Goal: Task Accomplishment & Management: Manage account settings

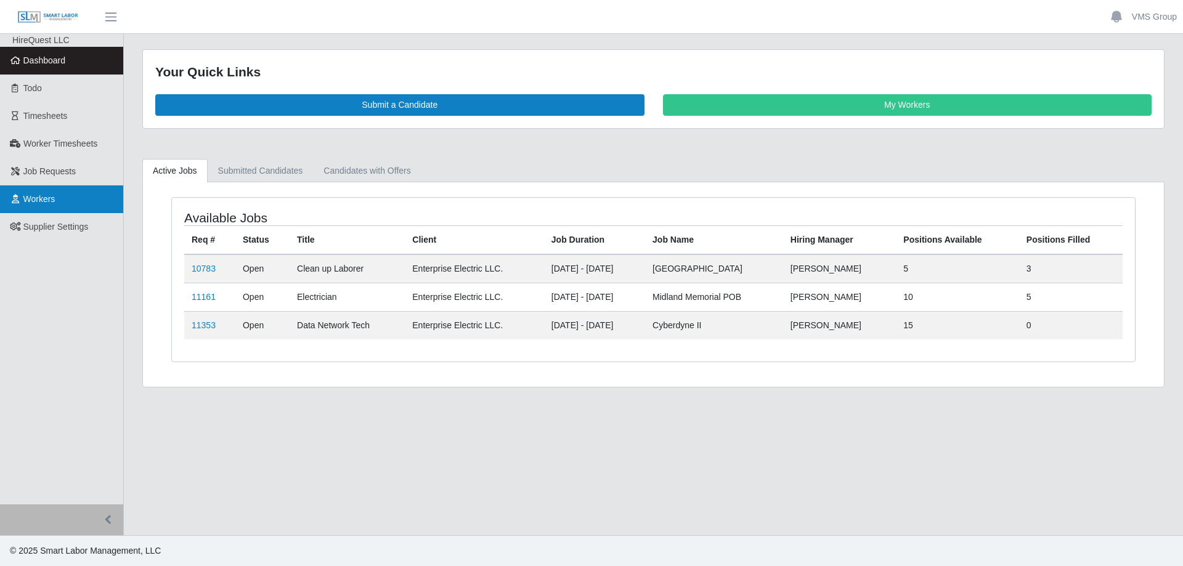
click at [60, 198] on link "Workers" at bounding box center [61, 200] width 123 height 28
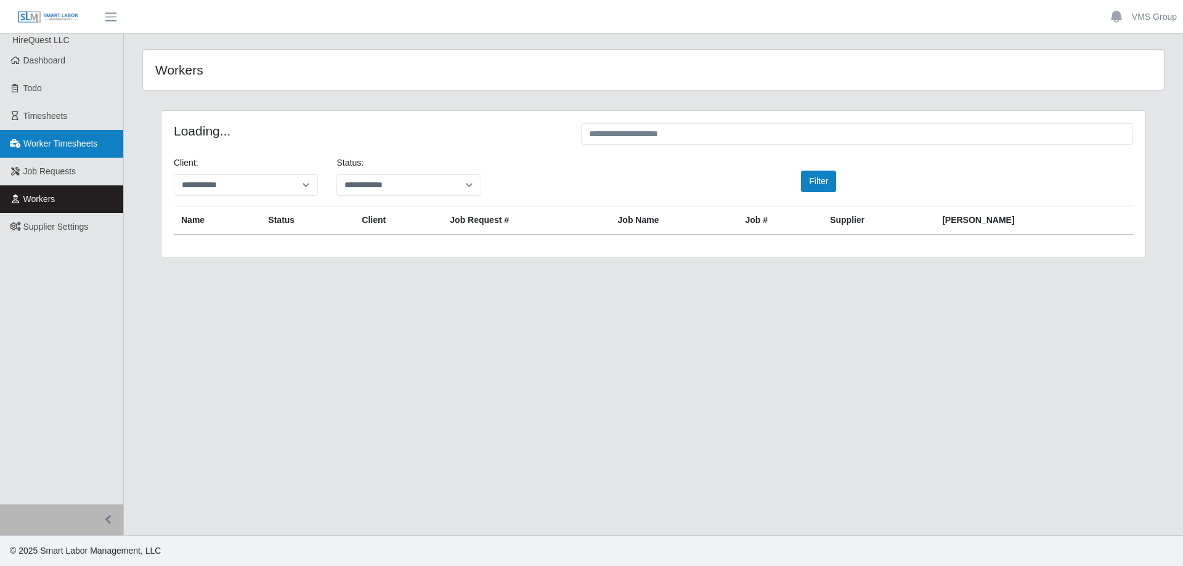
click at [35, 131] on link "Worker Timesheets" at bounding box center [61, 144] width 123 height 28
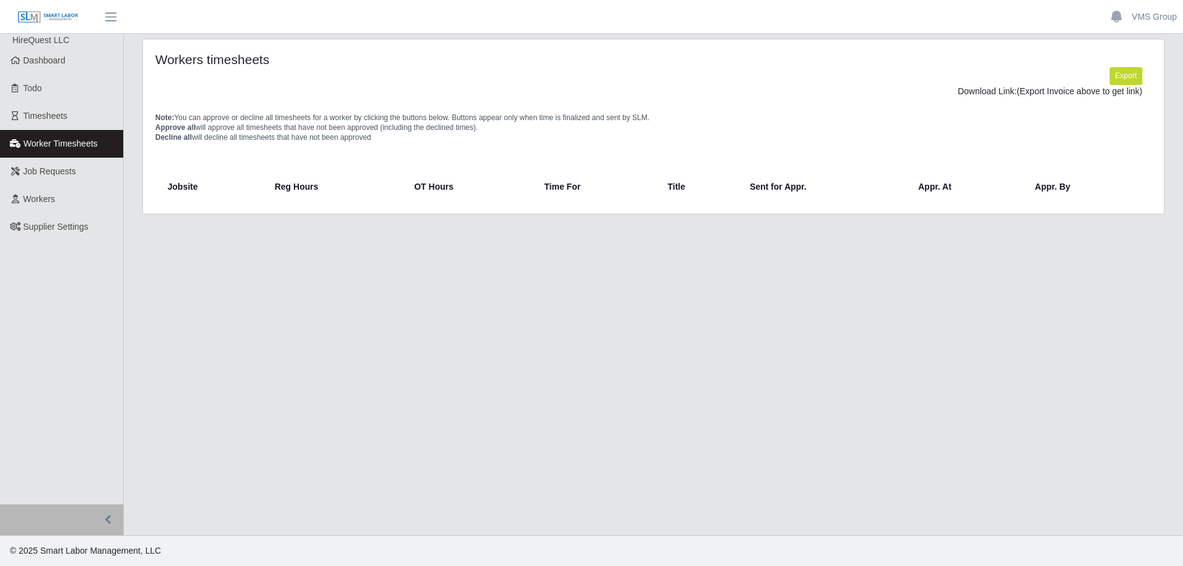
click at [47, 139] on span "Worker Timesheets" at bounding box center [60, 144] width 74 height 10
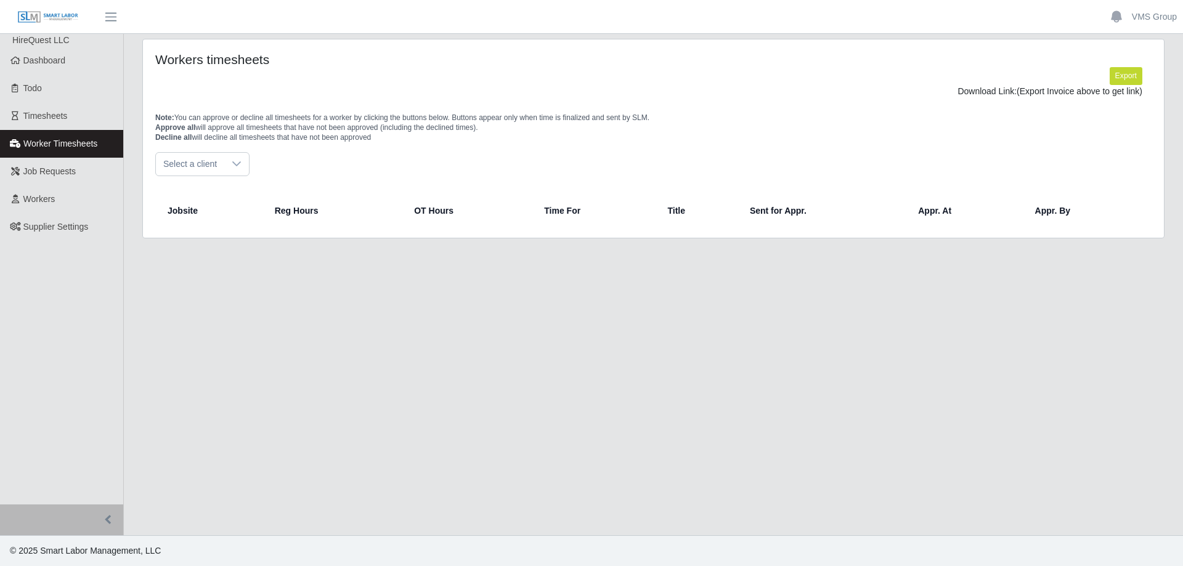
click at [203, 174] on span "Select a client" at bounding box center [190, 164] width 68 height 23
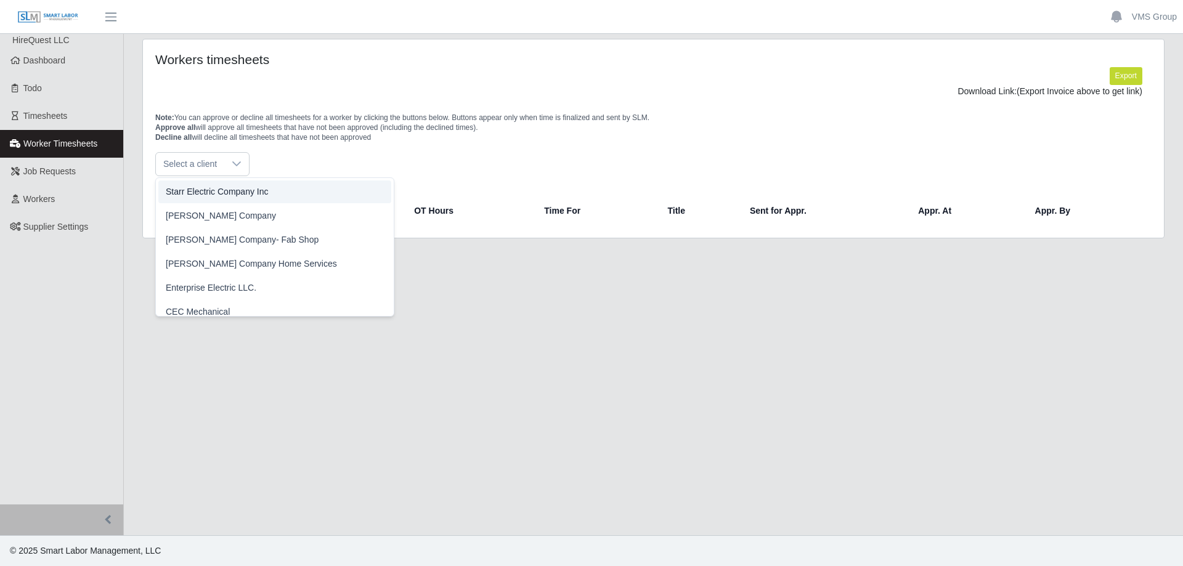
drag, startPoint x: 406, startPoint y: 158, endPoint x: 388, endPoint y: 155, distance: 17.5
click at [399, 155] on div "Select a client" at bounding box center [653, 164] width 997 height 24
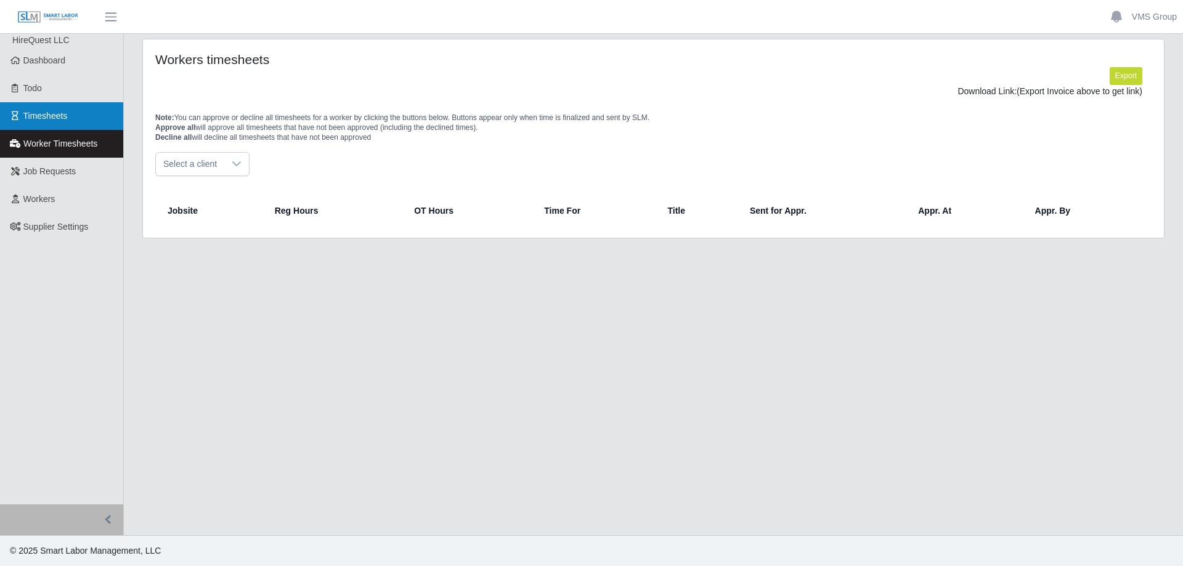
click at [72, 115] on link "Timesheets" at bounding box center [61, 116] width 123 height 28
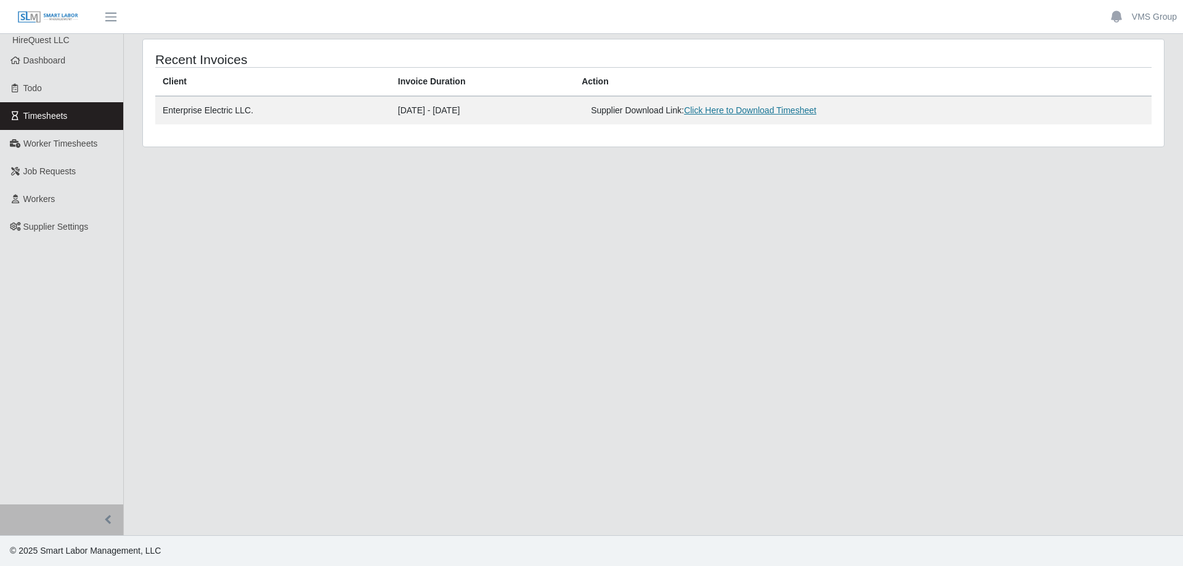
click at [760, 110] on link "Click Here to Download Timesheet" at bounding box center [750, 110] width 133 height 10
drag, startPoint x: 1, startPoint y: 31, endPoint x: 141, endPoint y: 163, distance: 192.3
click at [587, 314] on main "Recent Invoices Client Invoice Duration Action Enterprise Electric LLC. [DATE] …" at bounding box center [654, 285] width 1060 height 502
